Goal: Task Accomplishment & Management: Use online tool/utility

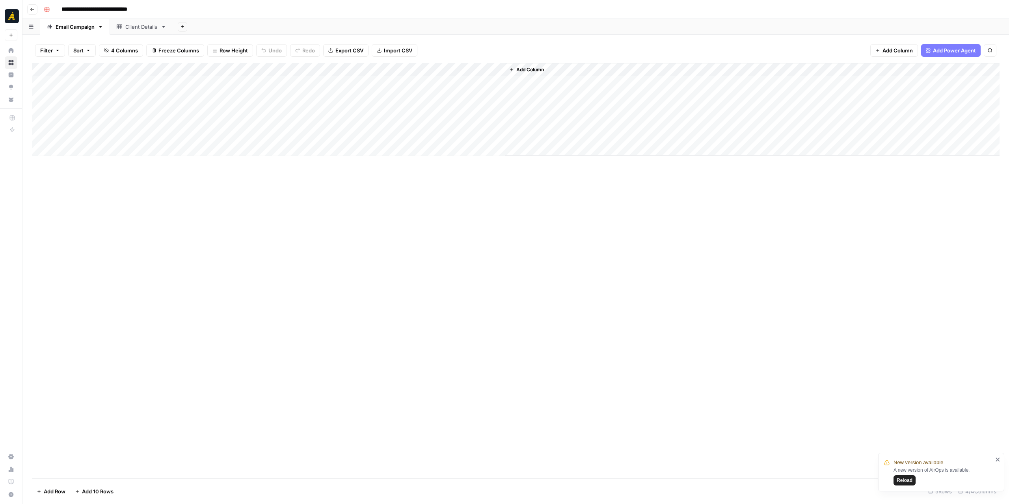
click at [994, 458] on div "New version available A new version of AirOps is available. Reload" at bounding box center [939, 472] width 114 height 32
click at [995, 460] on icon "close" at bounding box center [998, 459] width 6 height 6
click at [145, 28] on div "Client Details" at bounding box center [141, 27] width 32 height 8
click at [83, 26] on div "Email Campaign" at bounding box center [75, 27] width 39 height 8
click at [149, 28] on div "Client Details" at bounding box center [141, 27] width 32 height 8
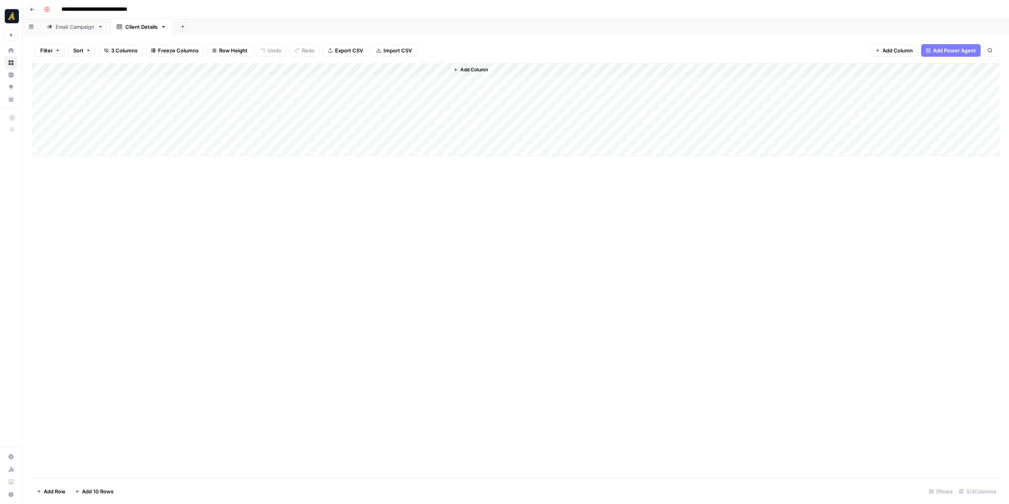
click at [80, 29] on div "Email Campaign" at bounding box center [75, 27] width 39 height 8
click at [124, 29] on div "Client Details" at bounding box center [137, 27] width 41 height 8
click at [89, 26] on div "Email Campaign" at bounding box center [75, 27] width 39 height 8
click at [386, 78] on div "Add Column" at bounding box center [516, 109] width 968 height 93
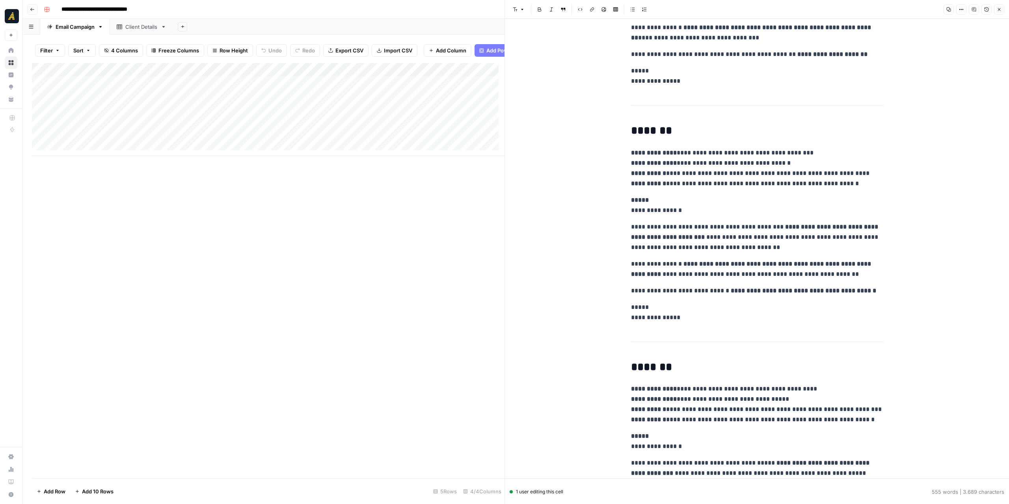
scroll to position [634, 0]
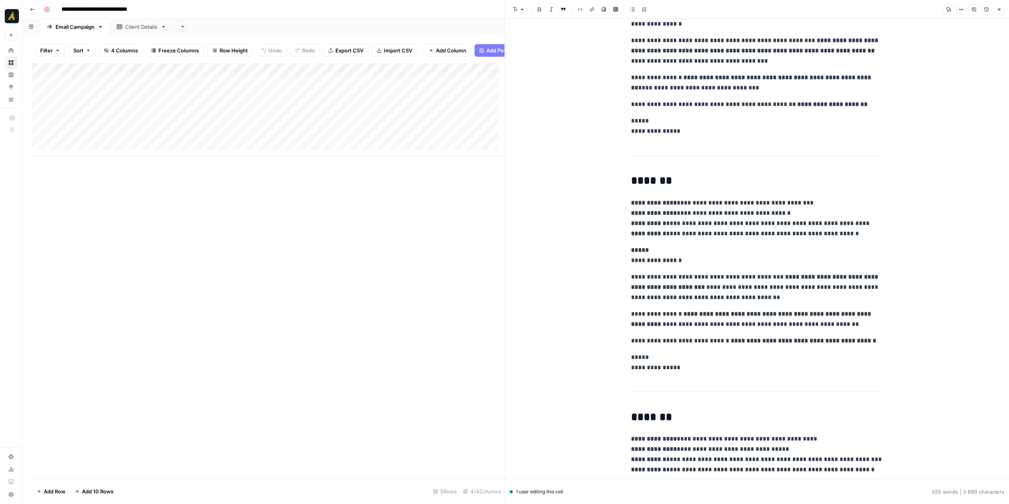
click at [458, 91] on div "Add Column" at bounding box center [268, 109] width 473 height 93
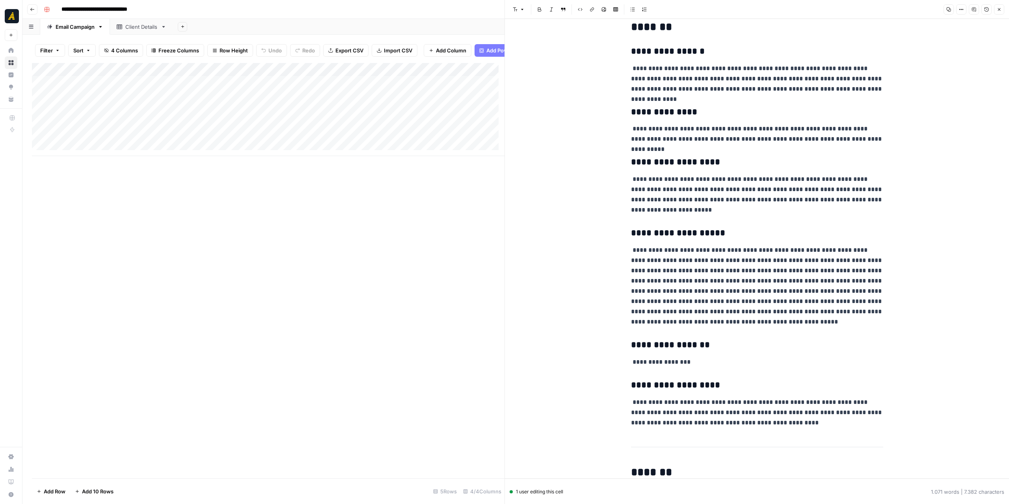
scroll to position [79, 0]
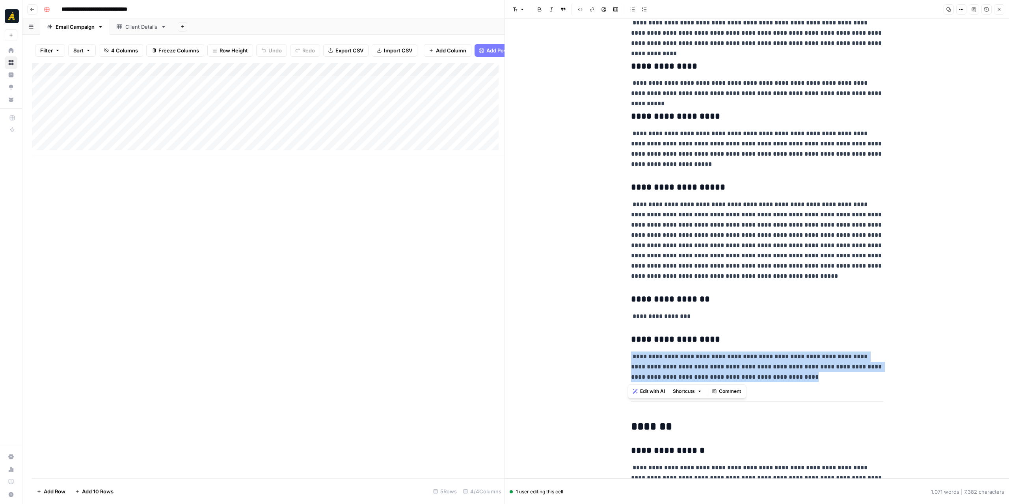
drag, startPoint x: 776, startPoint y: 378, endPoint x: 624, endPoint y: 359, distance: 153.4
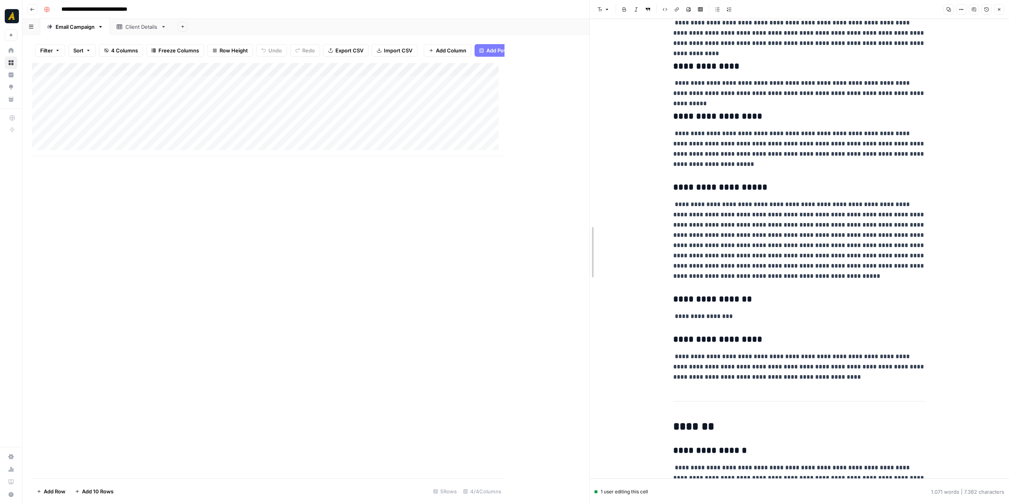
drag, startPoint x: 501, startPoint y: 323, endPoint x: 586, endPoint y: 324, distance: 84.8
click at [586, 324] on div at bounding box center [590, 252] width 8 height 504
click at [1002, 7] on button "Close" at bounding box center [999, 9] width 10 height 10
